Goal: Communication & Community: Connect with others

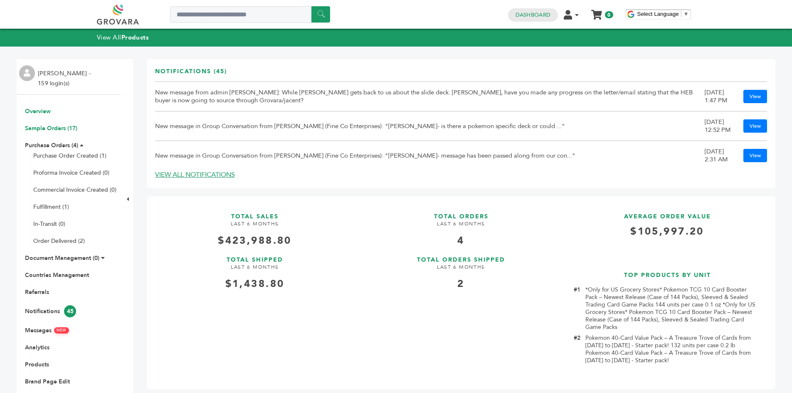
drag, startPoint x: 0, startPoint y: 0, endPoint x: 52, endPoint y: 129, distance: 139.0
click at [52, 129] on link "Sample Orders (17)" at bounding box center [51, 128] width 52 height 8
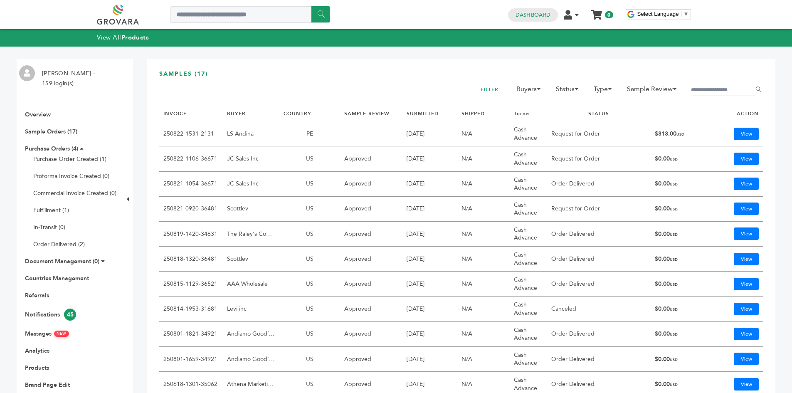
click at [39, 340] on ul "Overview Sample Orders (17) Purchase Orders (4) Purchase Order Created (1) Prof…" at bounding box center [69, 267] width 104 height 312
click at [34, 334] on link "Messages NEW" at bounding box center [47, 333] width 44 height 8
